Goal: Task Accomplishment & Management: Use online tool/utility

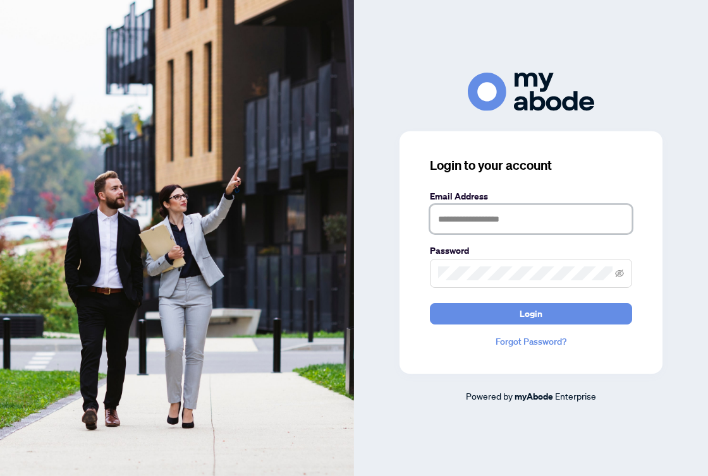
click at [479, 229] on input "text" at bounding box center [531, 219] width 202 height 29
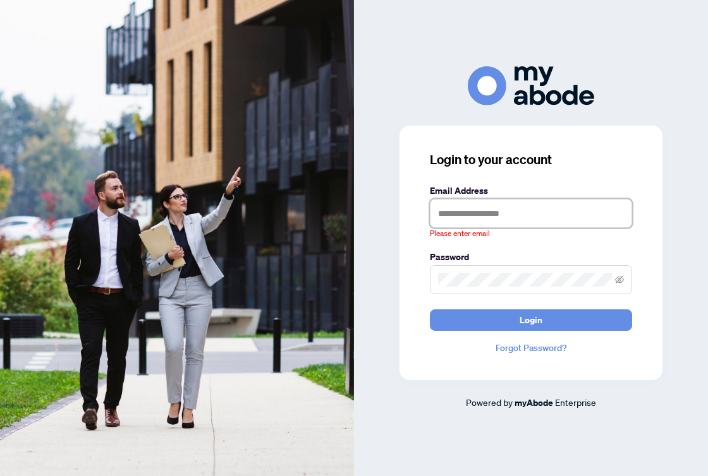
type input "**********"
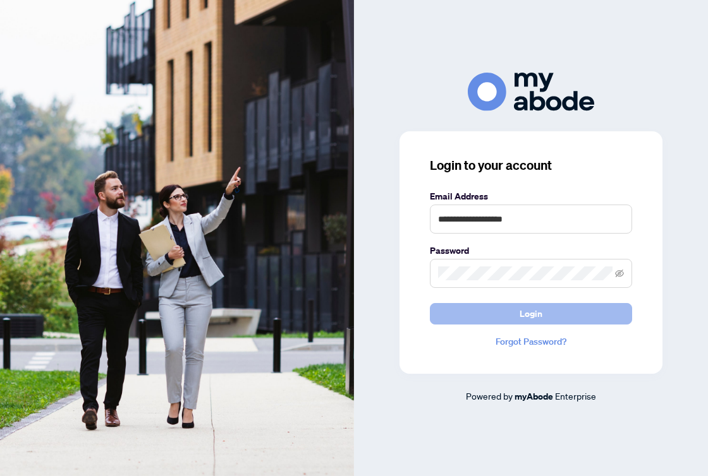
click at [505, 311] on button "Login" at bounding box center [531, 313] width 202 height 21
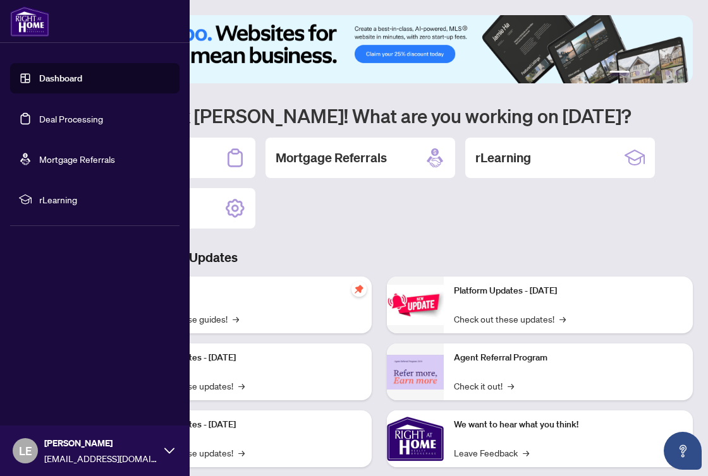
click at [39, 117] on link "Deal Processing" at bounding box center [71, 118] width 64 height 11
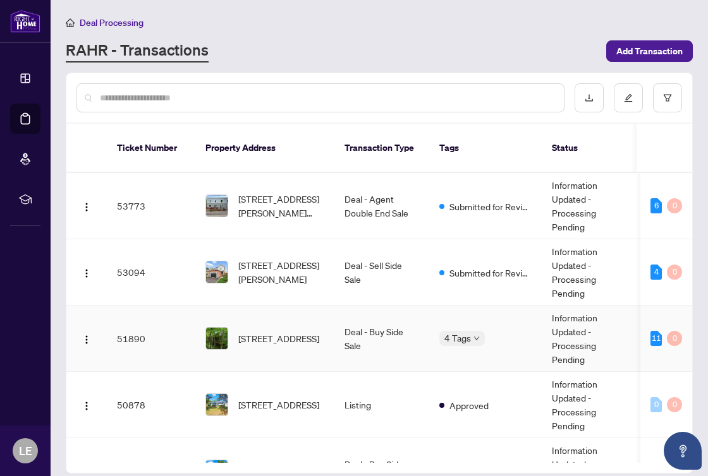
click at [316, 308] on td "[STREET_ADDRESS]" at bounding box center [264, 339] width 139 height 66
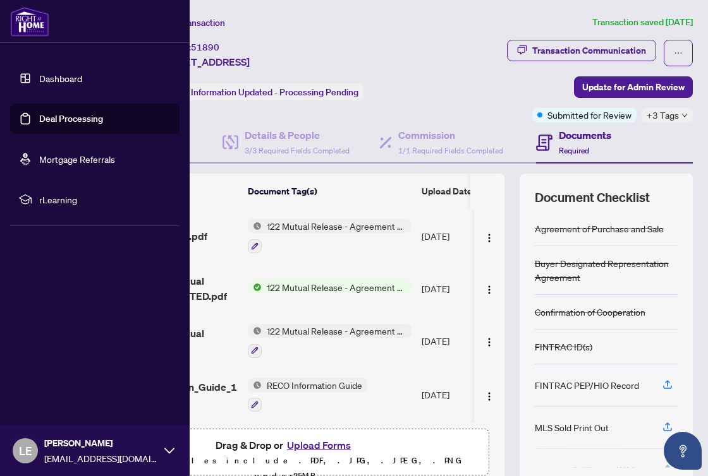
click at [39, 121] on link "Deal Processing" at bounding box center [71, 118] width 64 height 11
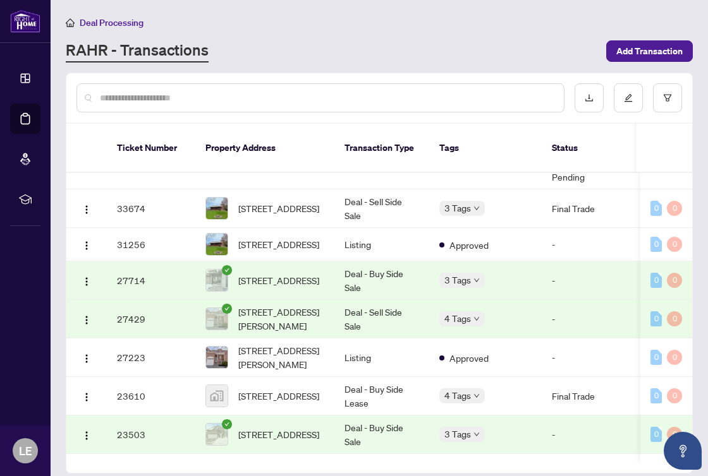
scroll to position [761, 0]
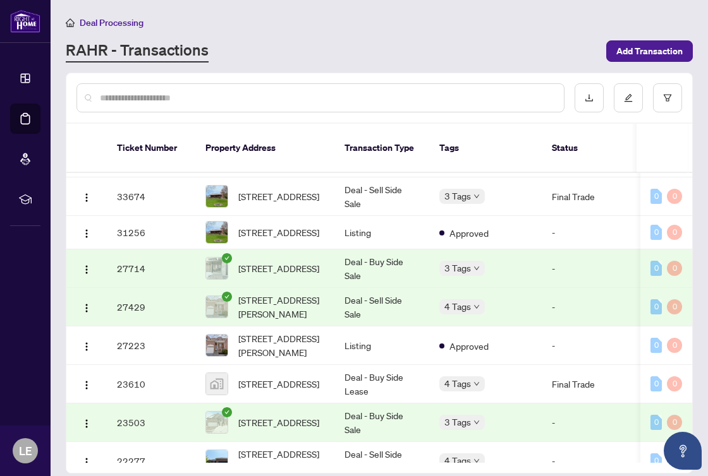
click at [383, 33] on div "Deal Processing [PERSON_NAME] - Transactions Add Transaction" at bounding box center [379, 38] width 627 height 47
